Goal: Task Accomplishment & Management: Manage account settings

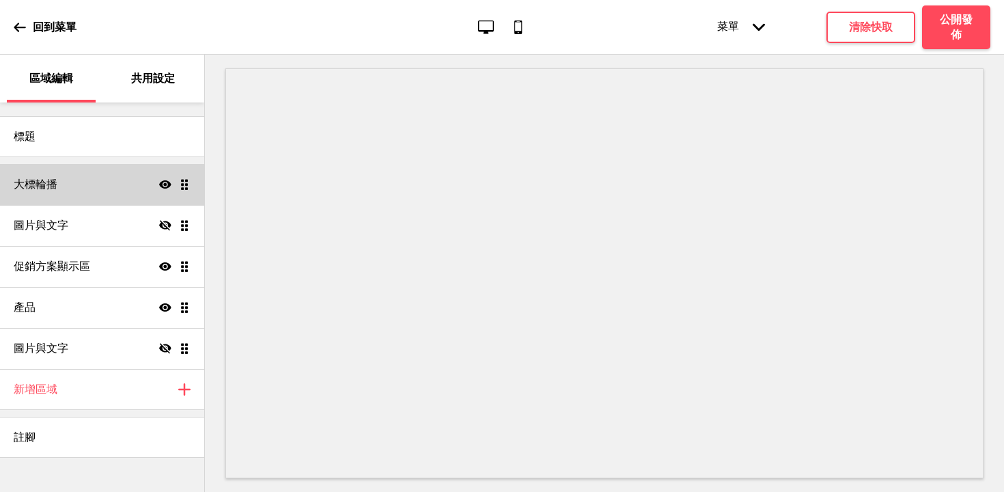
click at [92, 190] on div "大標輪播 顯示 拖曳" at bounding box center [102, 184] width 204 height 41
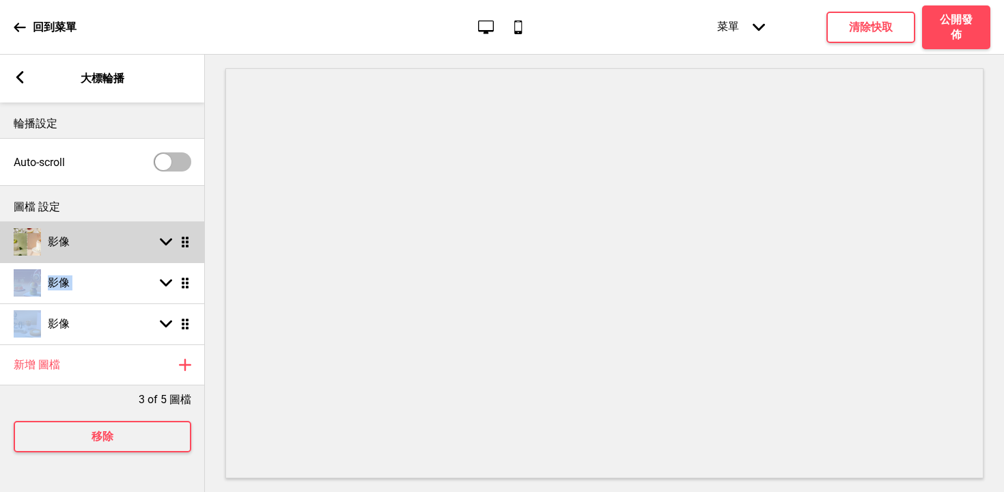
drag, startPoint x: 195, startPoint y: 286, endPoint x: 195, endPoint y: 247, distance: 38.9
click at [195, 247] on ul "影像 箭頭down 拖曳 影像 箭頭down 拖曳 影像 箭頭down 拖曳" at bounding box center [102, 282] width 205 height 123
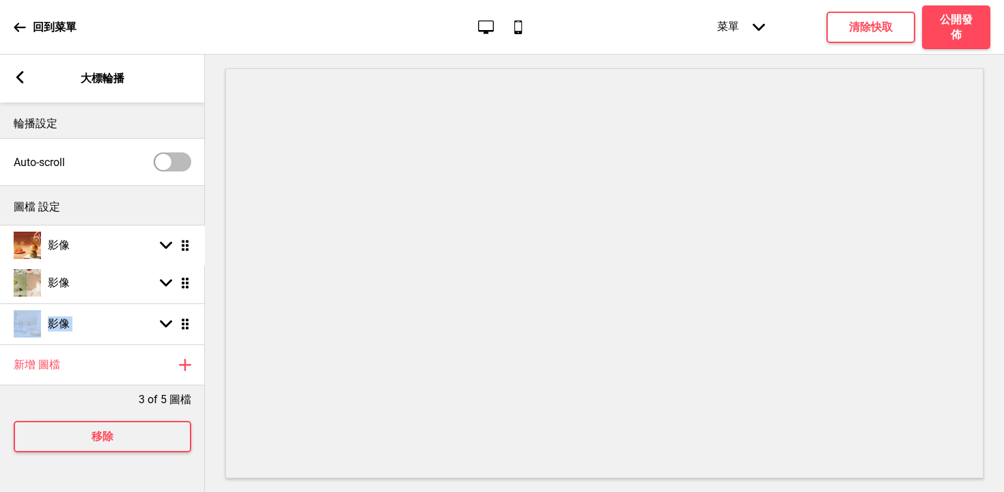
drag, startPoint x: 182, startPoint y: 283, endPoint x: 180, endPoint y: 246, distance: 37.6
click at [936, 33] on h4 "公開發佈" at bounding box center [956, 27] width 41 height 30
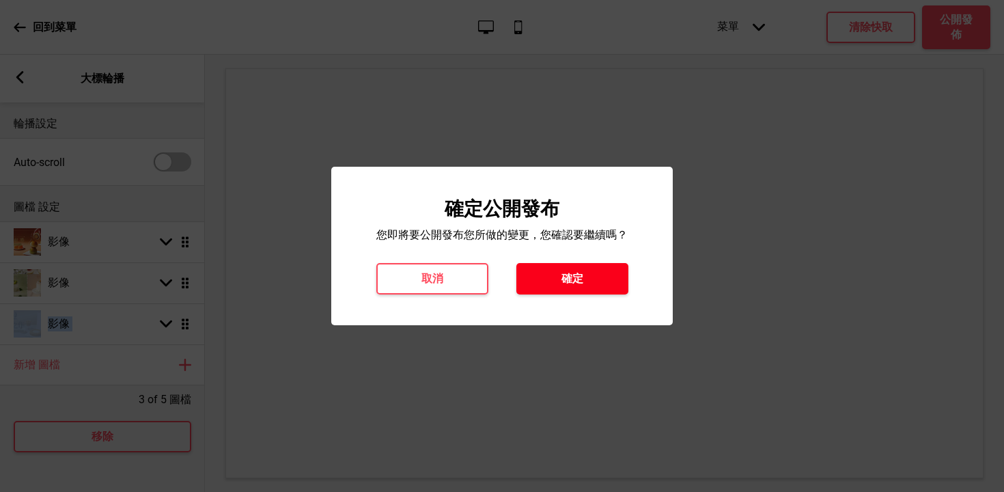
click at [553, 279] on button "確定" at bounding box center [572, 278] width 112 height 31
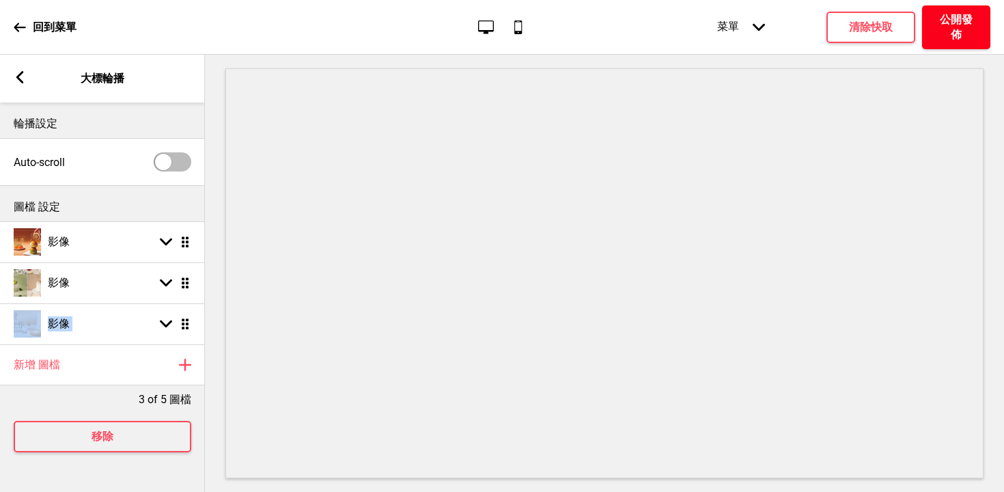
click at [957, 28] on h4 "公開發佈" at bounding box center [956, 27] width 41 height 30
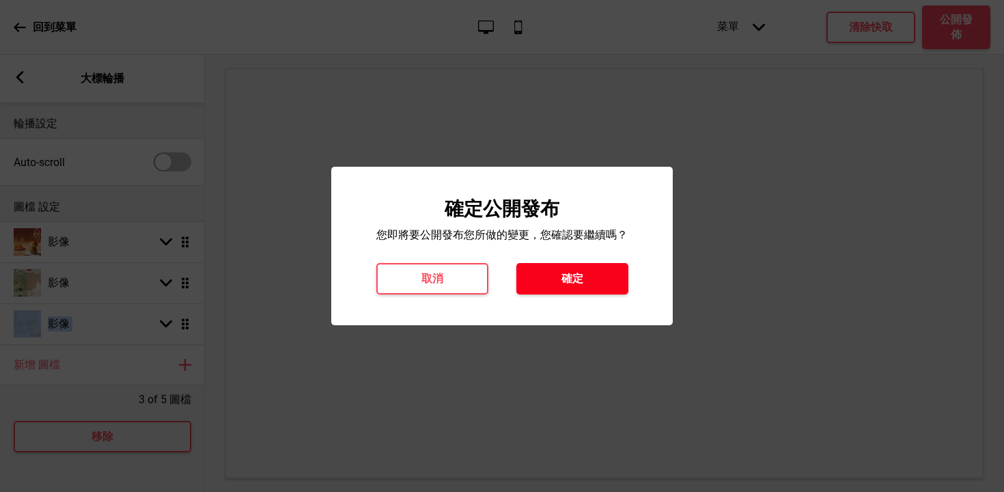
click at [536, 278] on button "確定" at bounding box center [572, 278] width 112 height 31
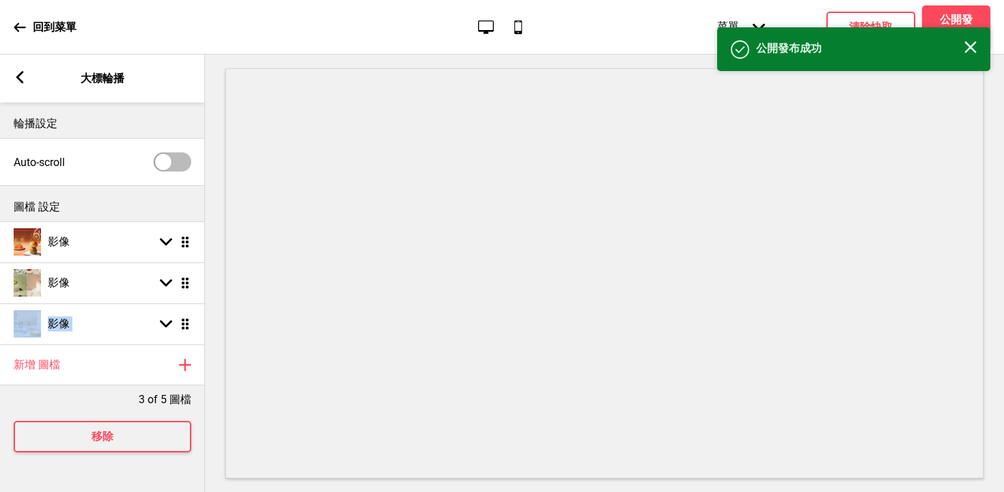
click at [23, 29] on icon at bounding box center [20, 27] width 12 height 12
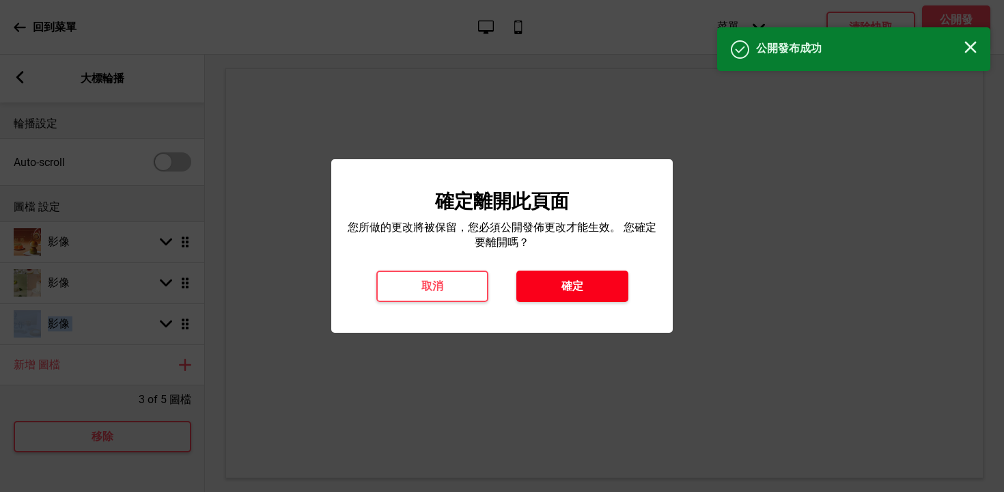
click at [559, 292] on button "確定" at bounding box center [572, 285] width 112 height 31
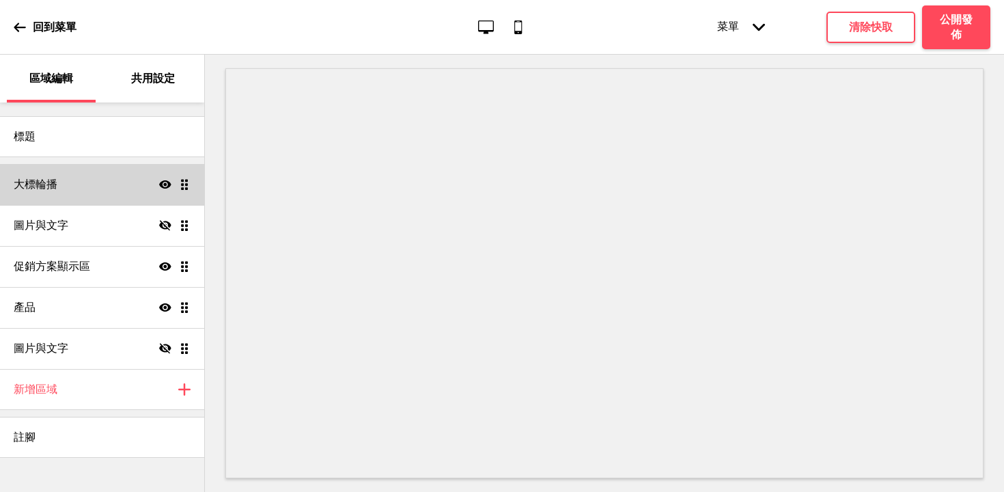
click at [85, 176] on div "大標輪播 顯示 拖曳" at bounding box center [102, 184] width 204 height 41
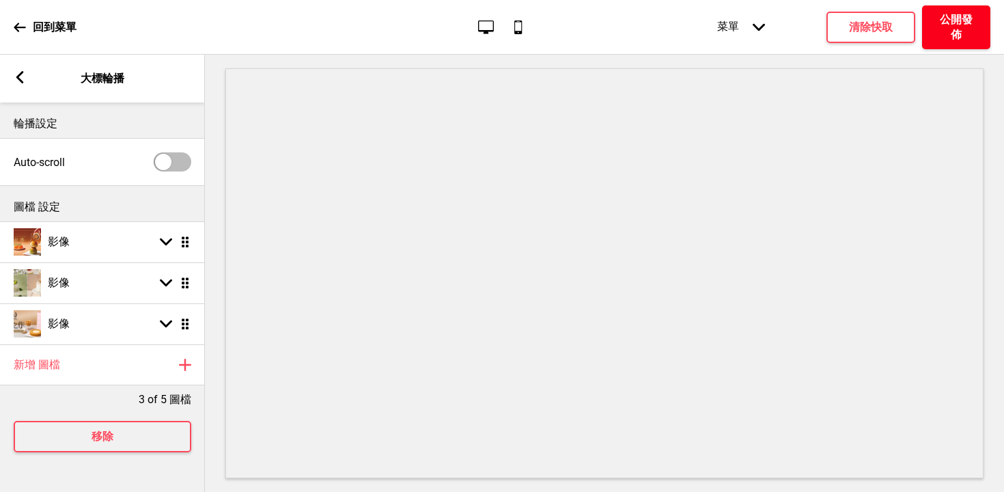
click at [952, 20] on h4 "公開發佈" at bounding box center [956, 27] width 41 height 30
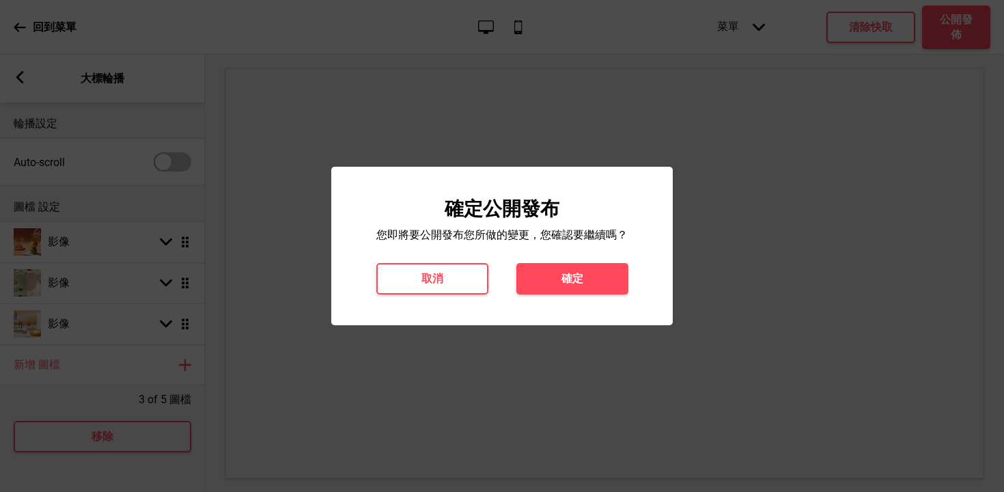
click at [556, 297] on div "確定公開發布 您即將要公開發布您所做的變更，您確認要繼續嗎？ 取消 確定" at bounding box center [502, 246] width 342 height 158
click at [565, 281] on h4 "確定" at bounding box center [572, 278] width 22 height 15
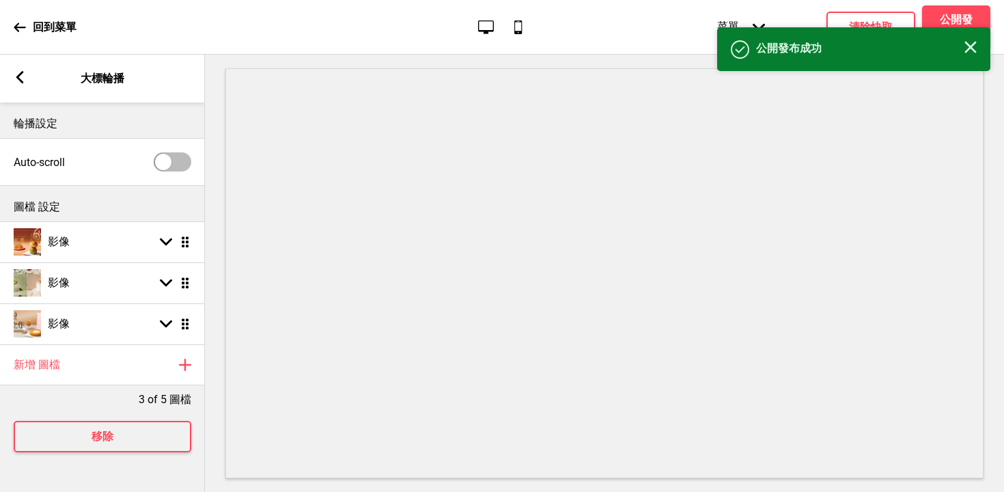
click at [70, 22] on p "回到菜單" at bounding box center [55, 27] width 44 height 15
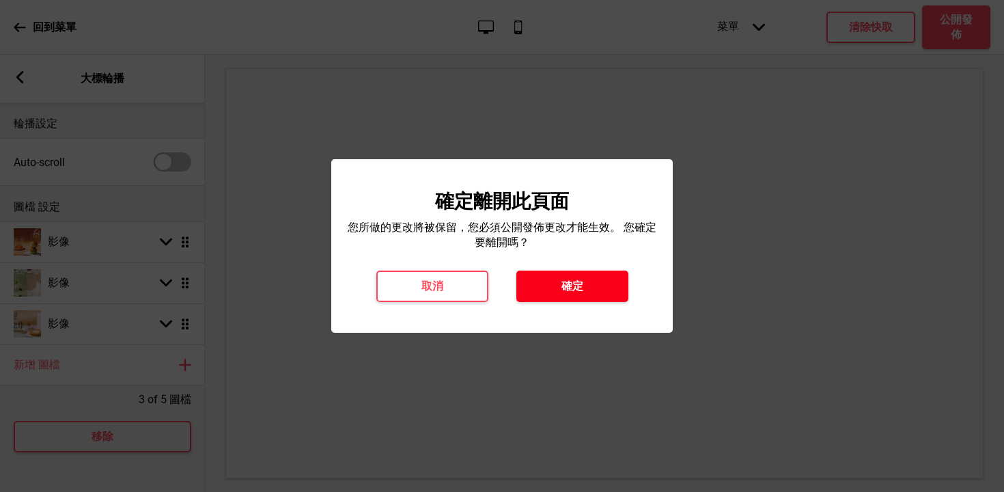
click at [590, 297] on button "確定" at bounding box center [572, 285] width 112 height 31
